Goal: Task Accomplishment & Management: Use online tool/utility

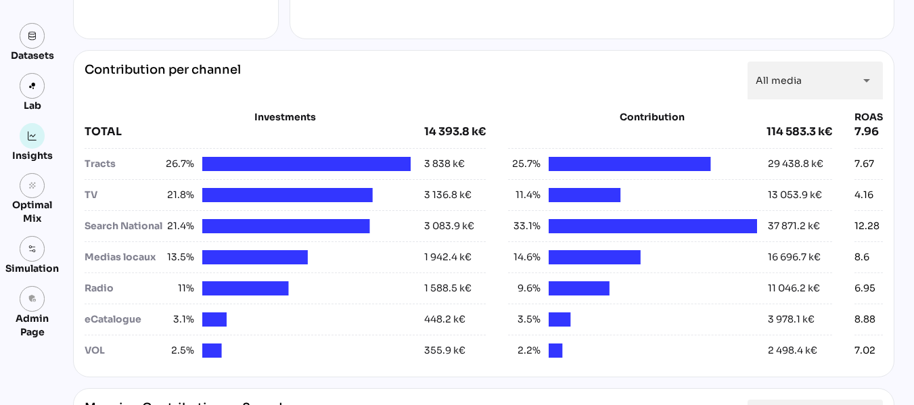
scroll to position [480, 0]
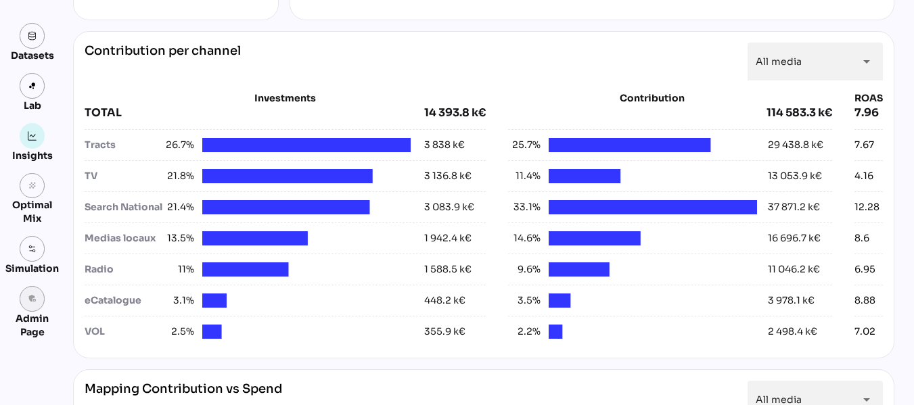
click at [32, 297] on icon "admin_panel_settings" at bounding box center [32, 298] width 9 height 9
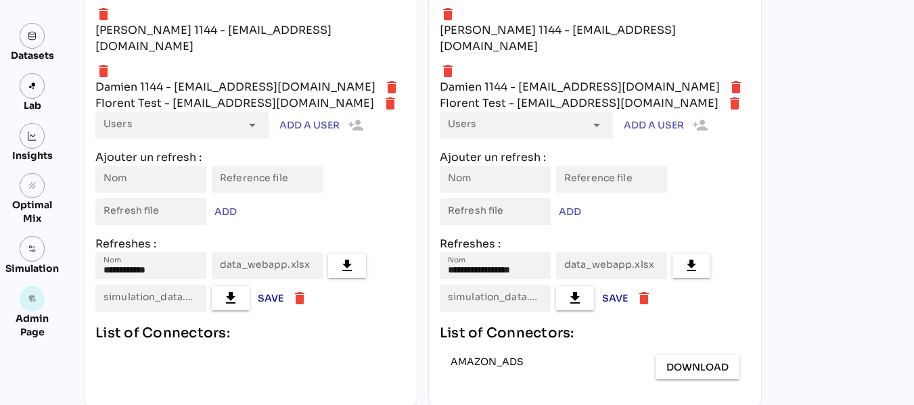
scroll to position [2512, 0]
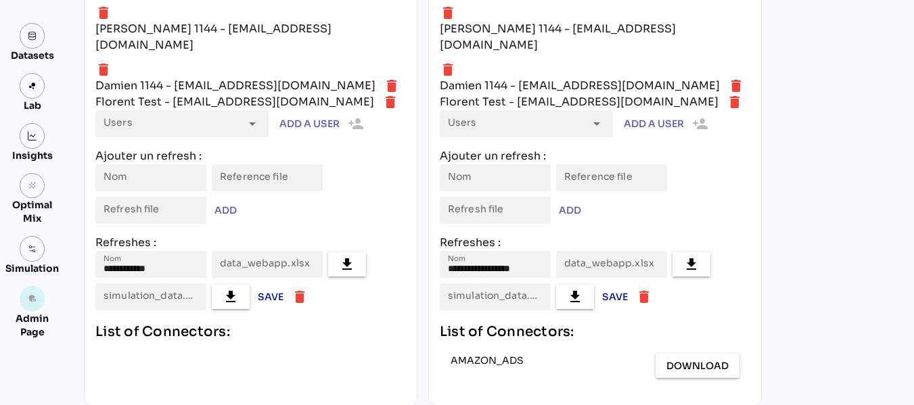
type input "**********"
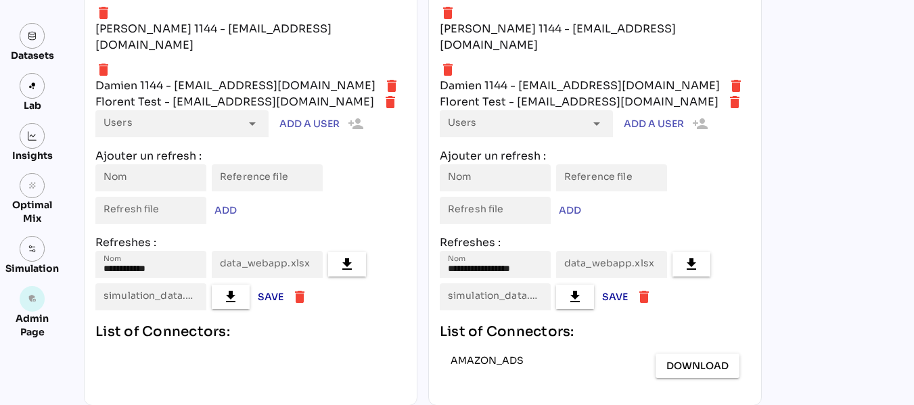
type input "**********"
click at [38, 135] on link at bounding box center [33, 136] width 26 height 26
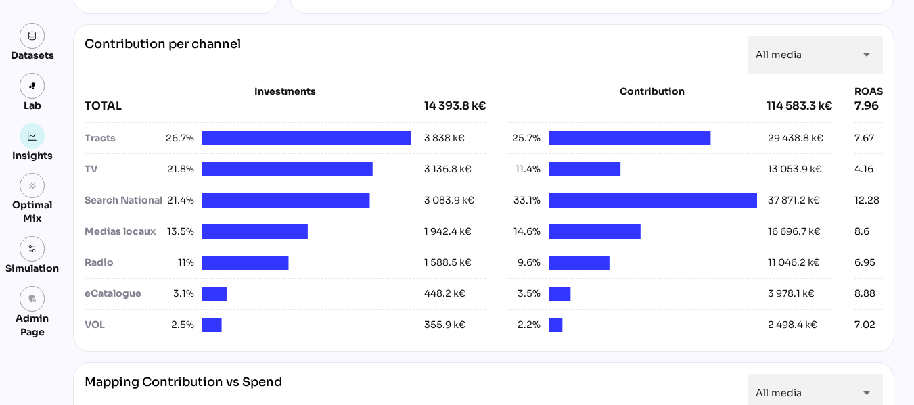
scroll to position [486, 0]
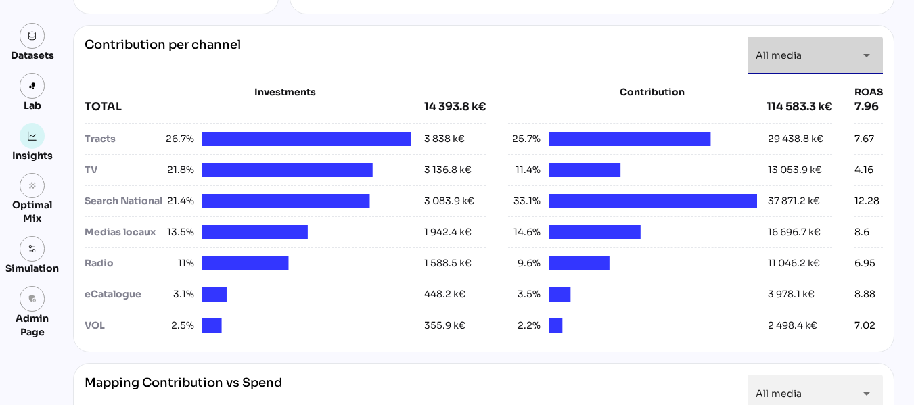
click at [863, 60] on icon "arrow_drop_down" at bounding box center [867, 55] width 16 height 16
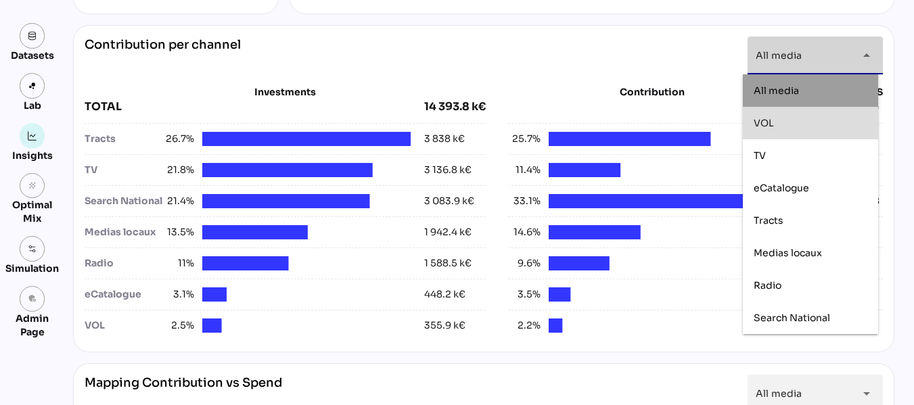
click at [823, 120] on div "VOL" at bounding box center [811, 124] width 114 height 12
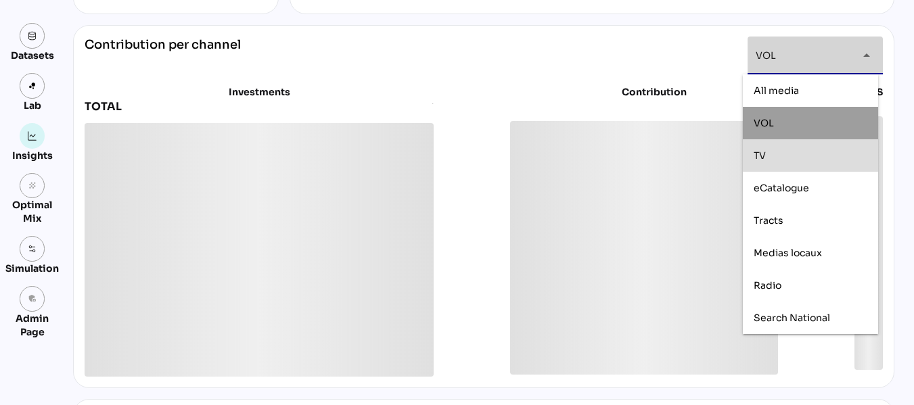
click at [810, 152] on div "TV" at bounding box center [811, 156] width 114 height 12
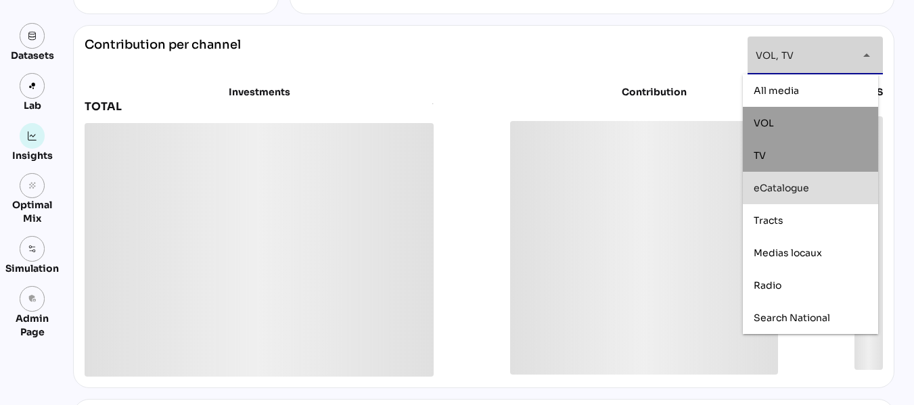
click at [808, 199] on div "eCatalogue" at bounding box center [810, 188] width 135 height 32
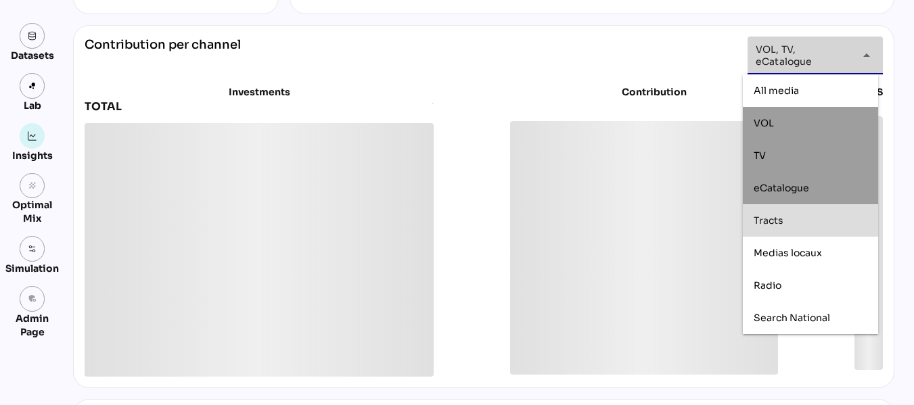
click at [802, 222] on div "Tracts" at bounding box center [811, 221] width 114 height 12
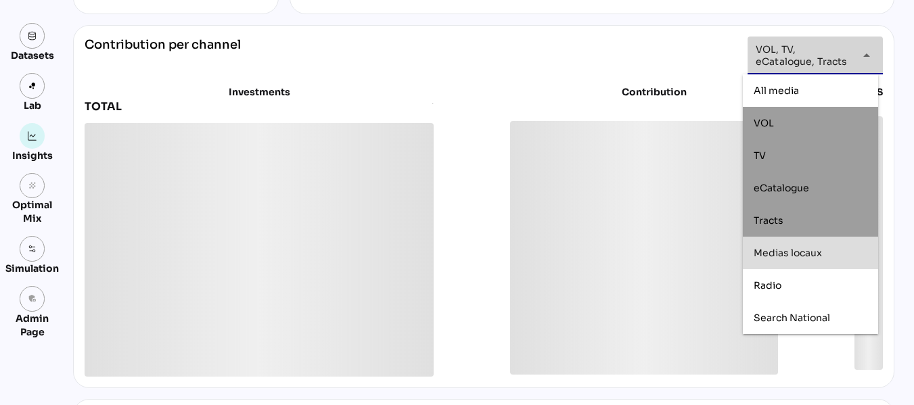
click at [802, 248] on span "Medias locaux" at bounding box center [788, 253] width 68 height 12
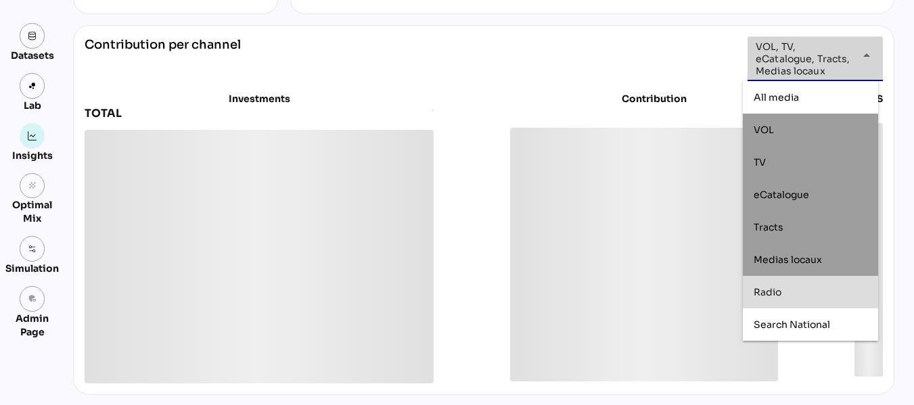
click at [796, 288] on div "Radio" at bounding box center [811, 293] width 114 height 12
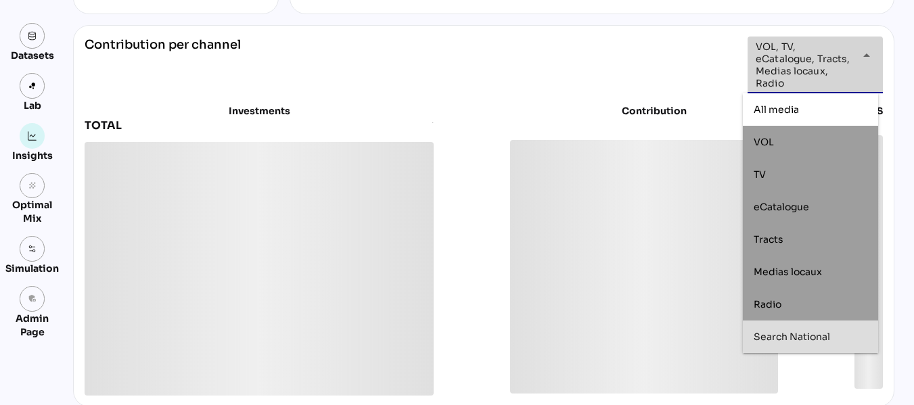
click at [797, 332] on span "Search National" at bounding box center [792, 337] width 76 height 12
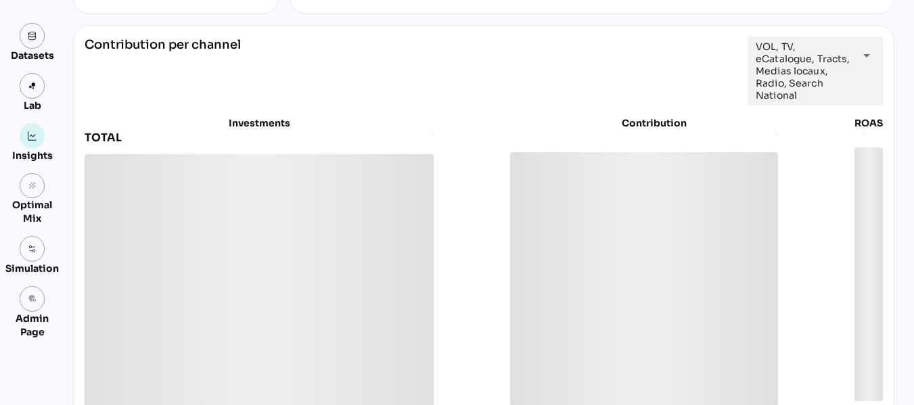
click at [884, 81] on div "**********" at bounding box center [483, 222] width 821 height 394
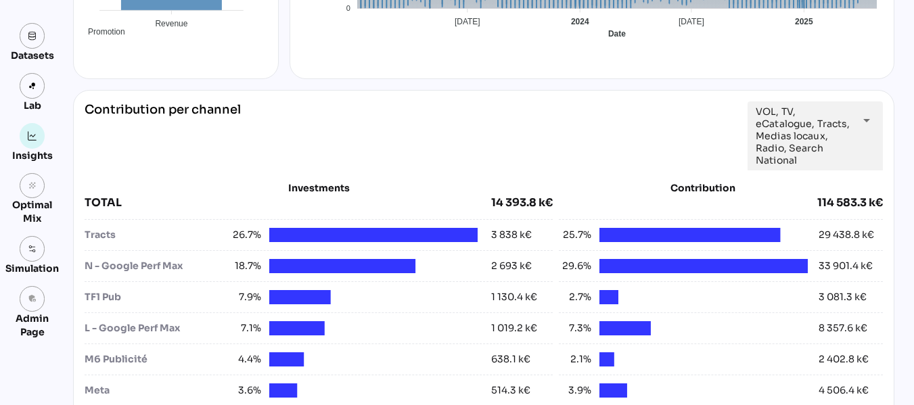
scroll to position [420, 0]
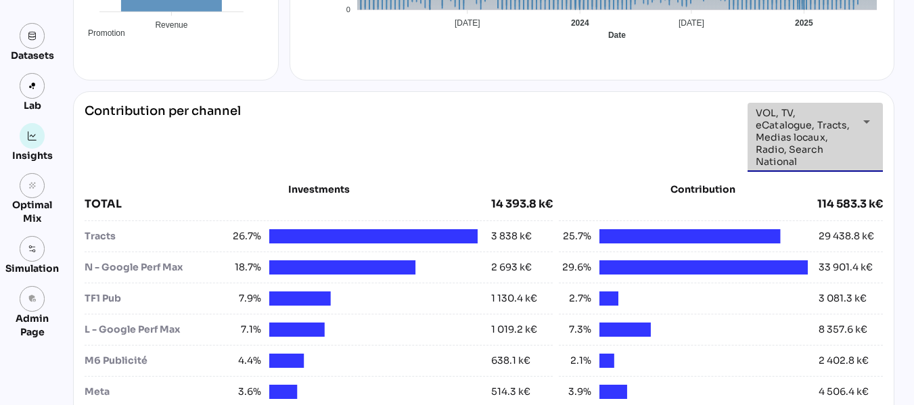
click at [867, 118] on icon "arrow_drop_down" at bounding box center [867, 122] width 16 height 16
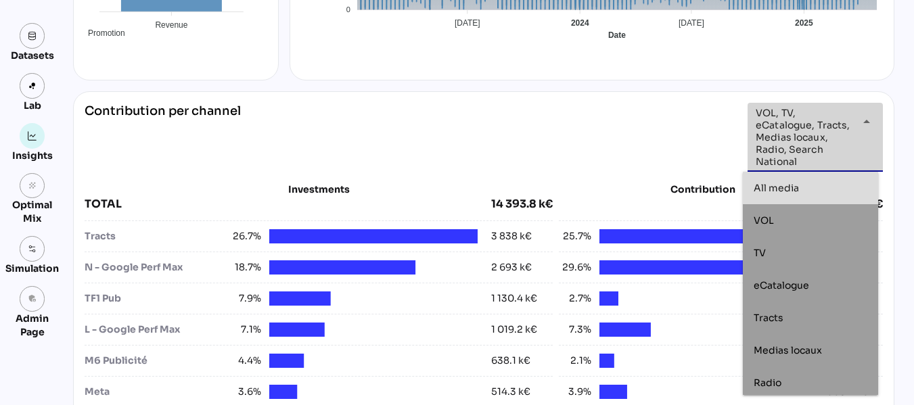
click at [813, 183] on div "All media" at bounding box center [811, 189] width 114 height 12
type input "*********"
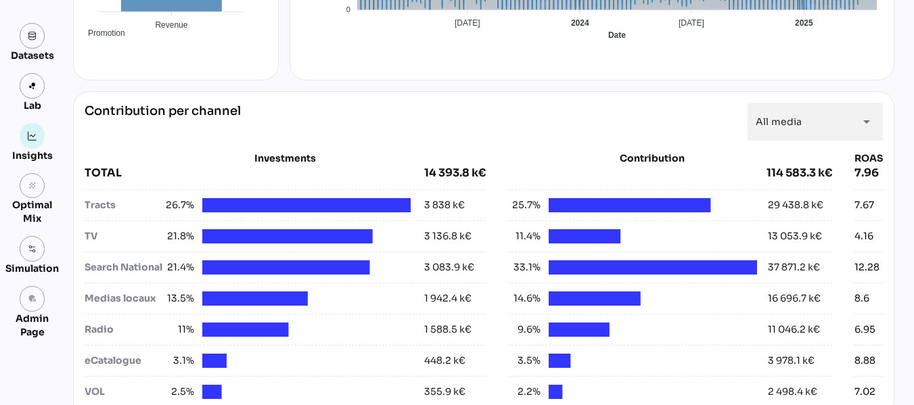
click at [881, 127] on div "Contribution per channel All media ********* arrow_drop_down Investments TOTAL …" at bounding box center [483, 254] width 821 height 327
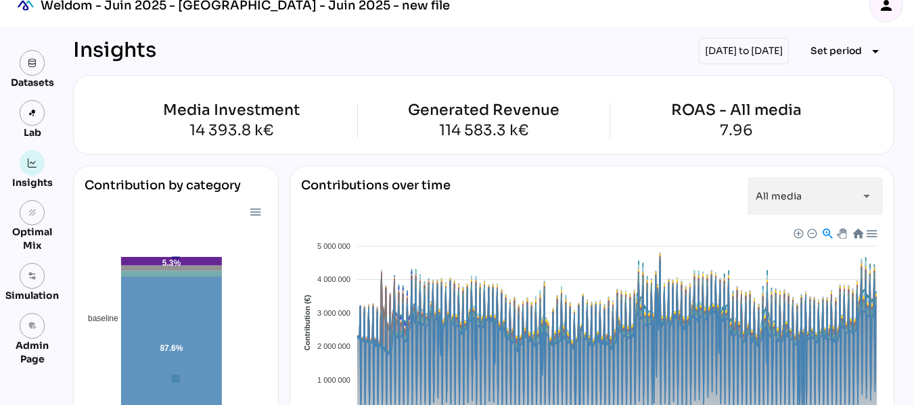
scroll to position [0, 0]
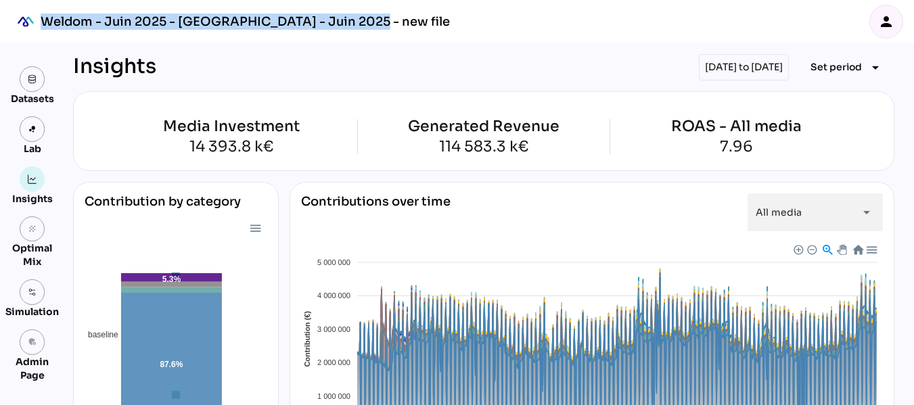
drag, startPoint x: 399, startPoint y: 18, endPoint x: 44, endPoint y: 23, distance: 355.2
click at [44, 23] on div "Weldom - Juin 2025 - [GEOGRAPHIC_DATA] - Juin 2025 - new file person" at bounding box center [457, 21] width 914 height 43
copy div "Weldom - Juin 2025 - [GEOGRAPHIC_DATA] - Juin 2025 - new file"
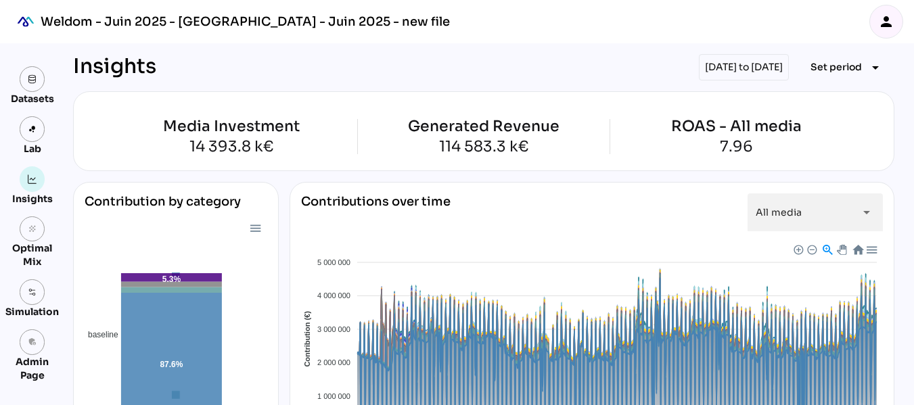
click at [886, 31] on div "person" at bounding box center [886, 21] width 32 height 32
